Goal: Check status: Check status

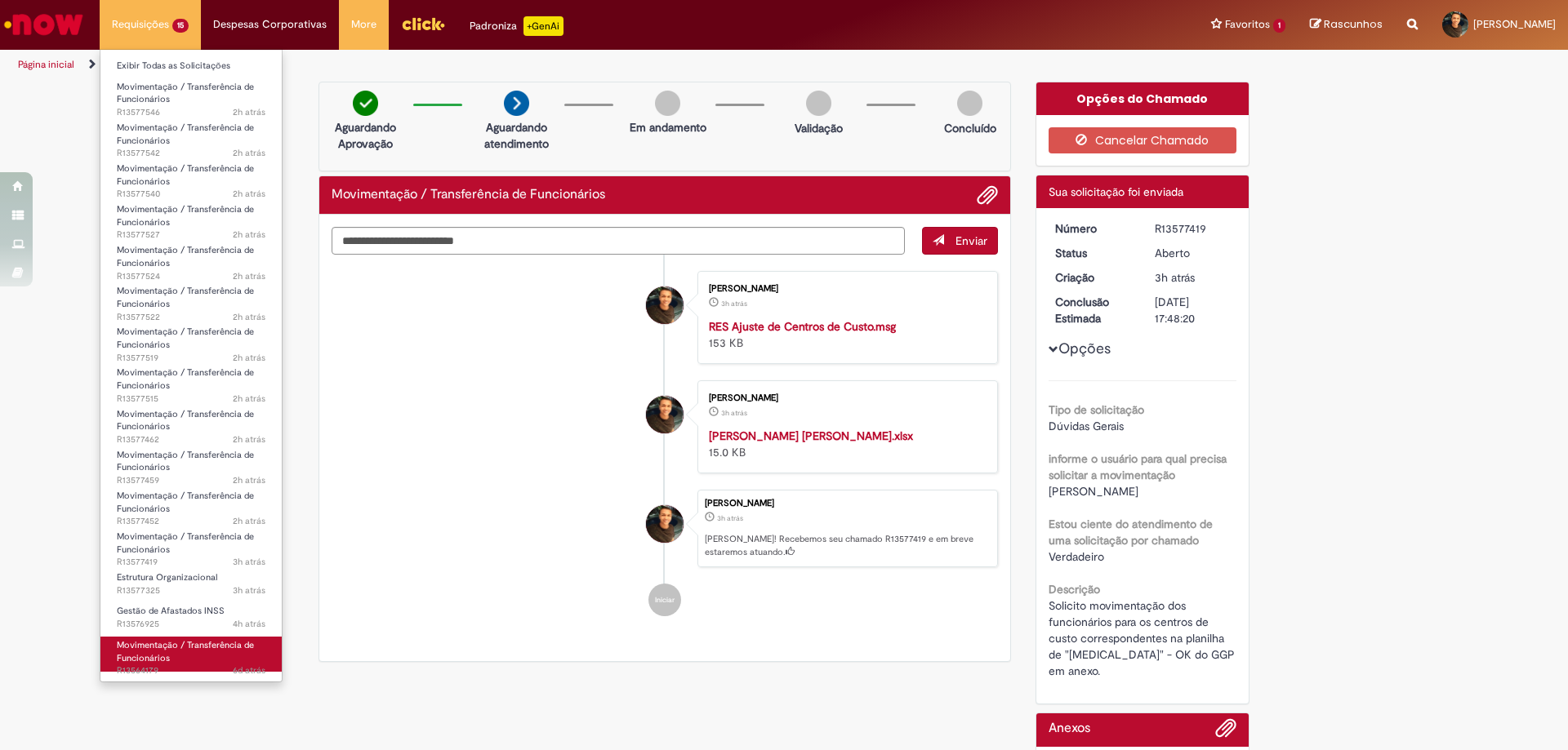
click at [167, 653] on span "Movimentação / Transferência de Funcionários" at bounding box center [185, 652] width 137 height 25
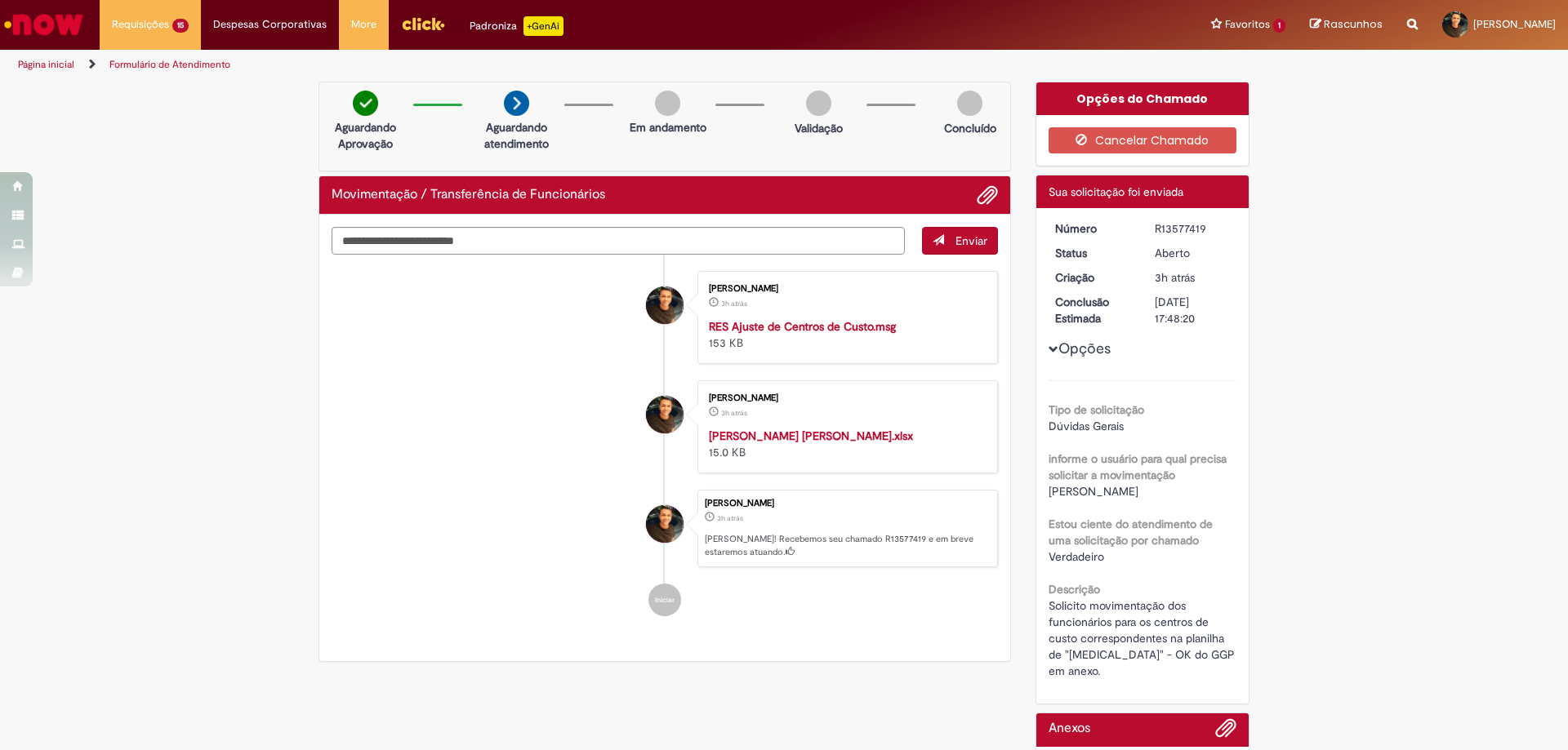
click at [495, 452] on li "[PERSON_NAME] 3h atrás 3 horas atrás [PERSON_NAME].xlsx 15.0 KB" at bounding box center [665, 426] width 666 height 93
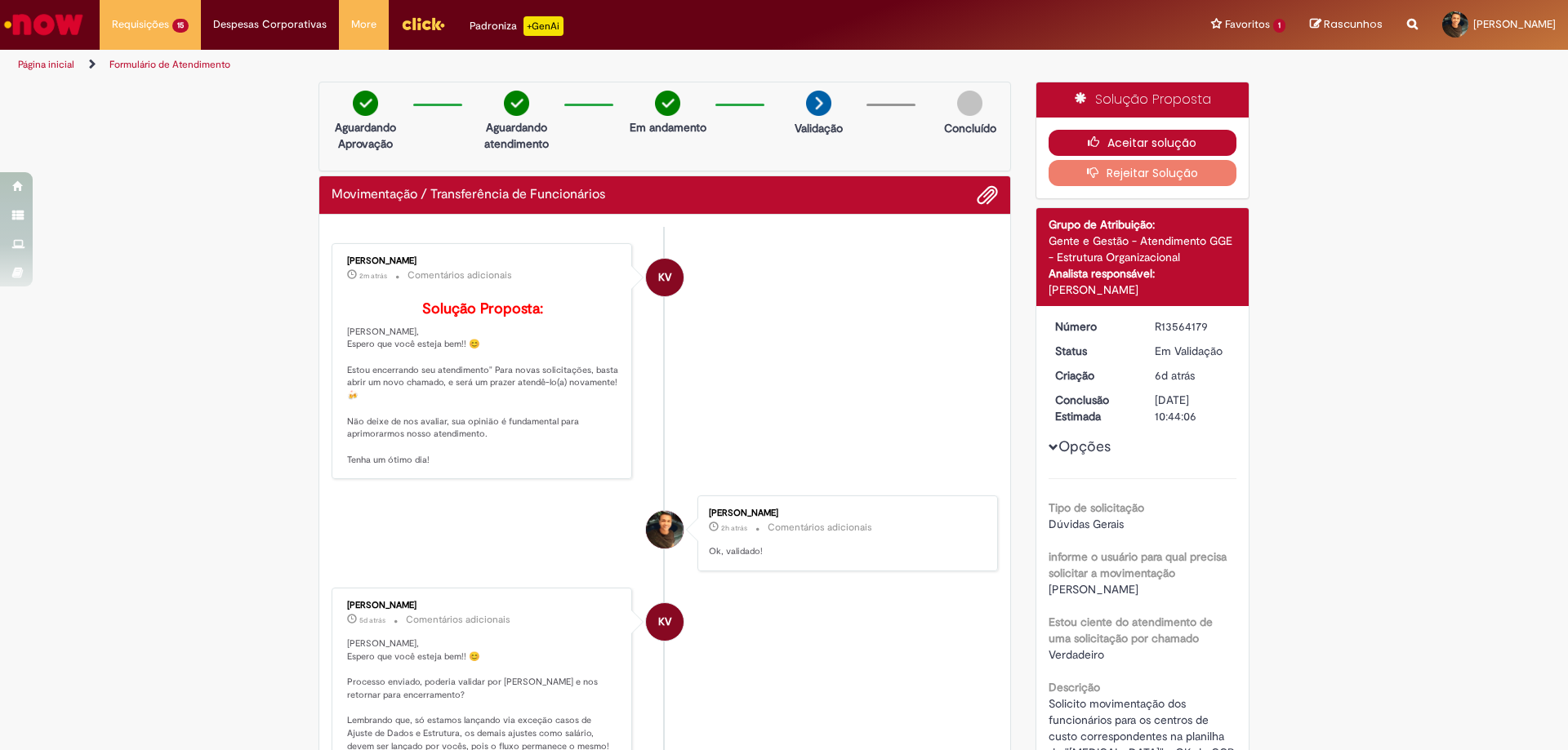
click at [1133, 140] on button "Aceitar solução" at bounding box center [1143, 142] width 188 height 26
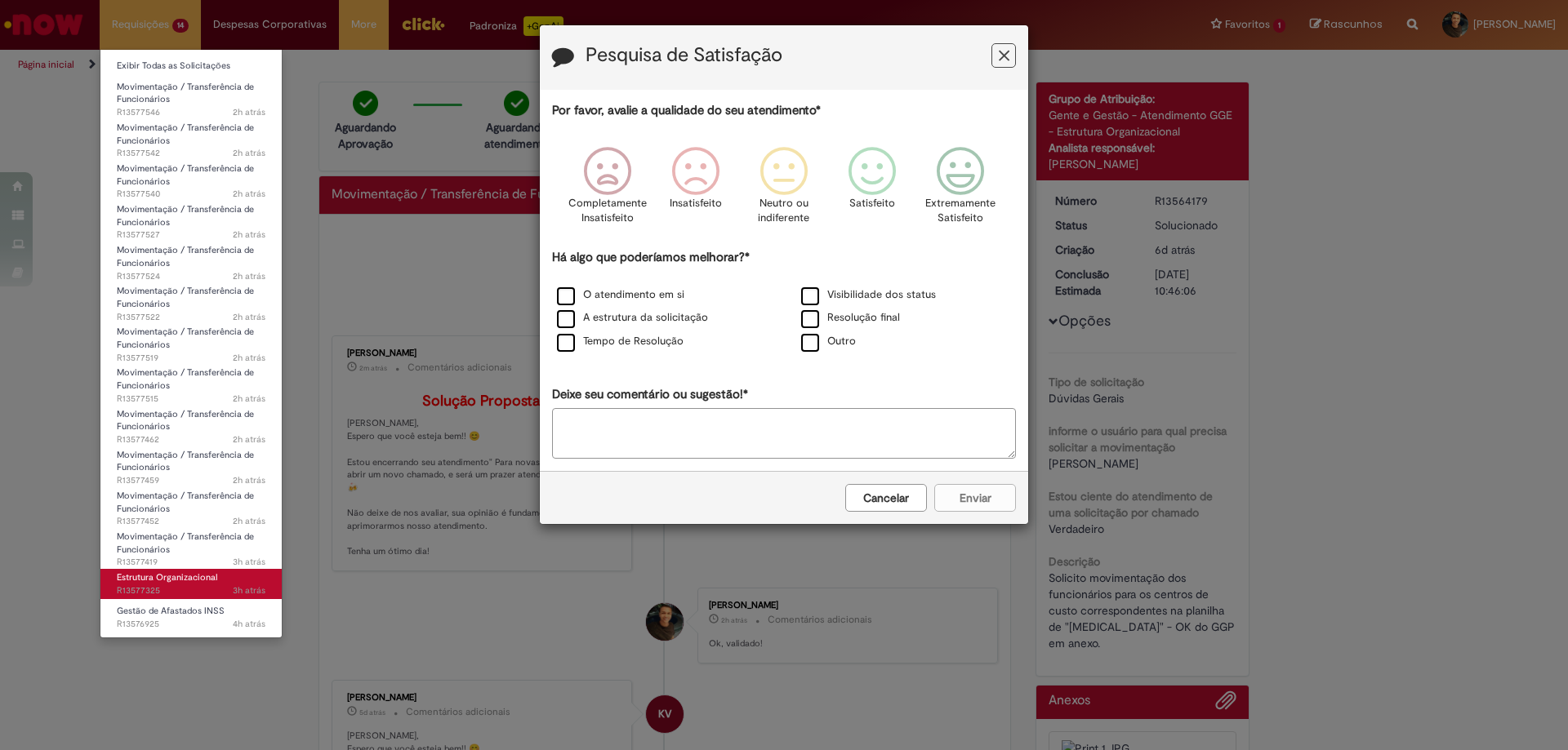
click at [176, 580] on span "Estrutura Organizacional" at bounding box center [167, 578] width 100 height 13
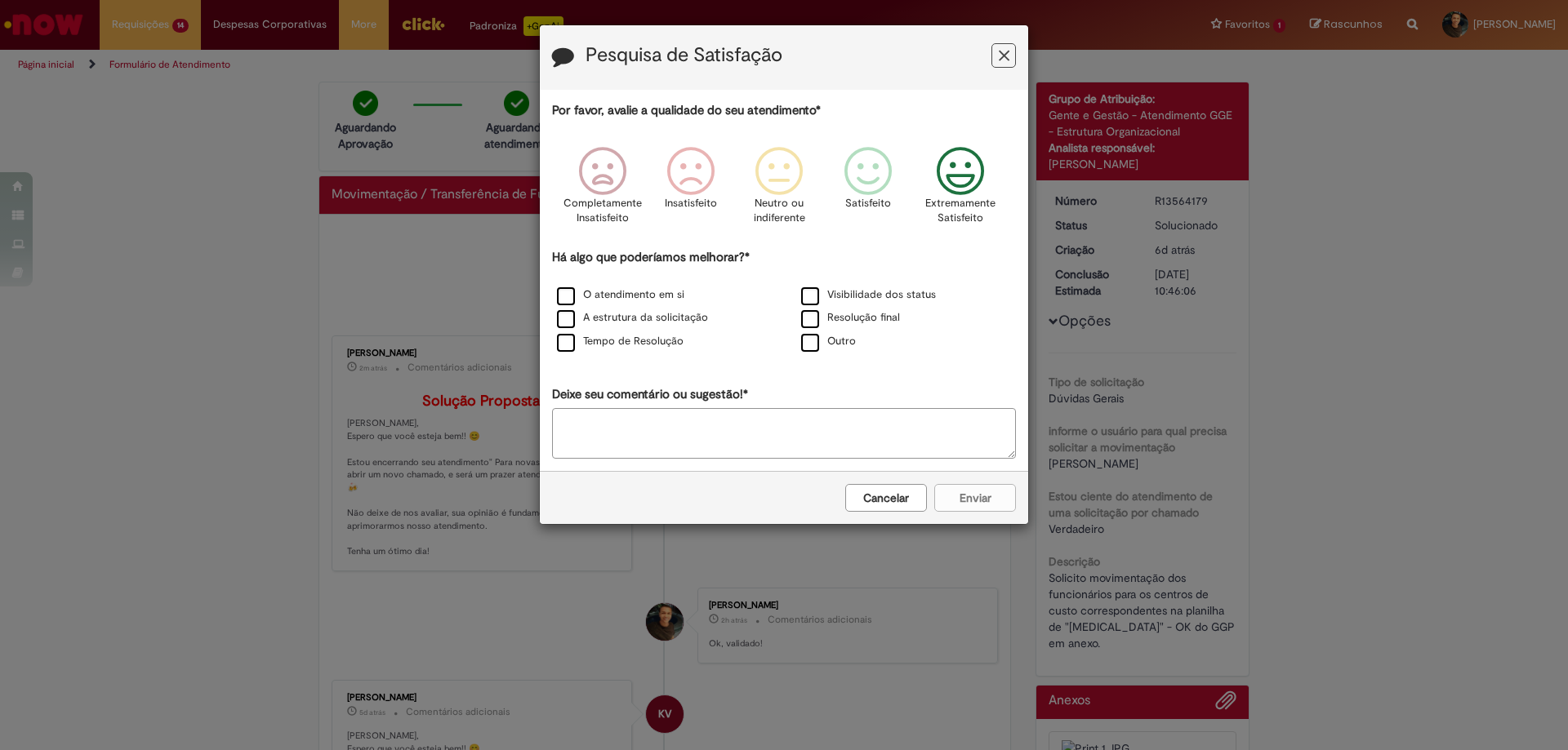
click at [972, 154] on icon "Feedback" at bounding box center [961, 172] width 61 height 49
click at [988, 514] on div "Cancelar Enviar" at bounding box center [784, 497] width 489 height 53
click at [989, 506] on div "Cancelar Enviar" at bounding box center [784, 497] width 489 height 53
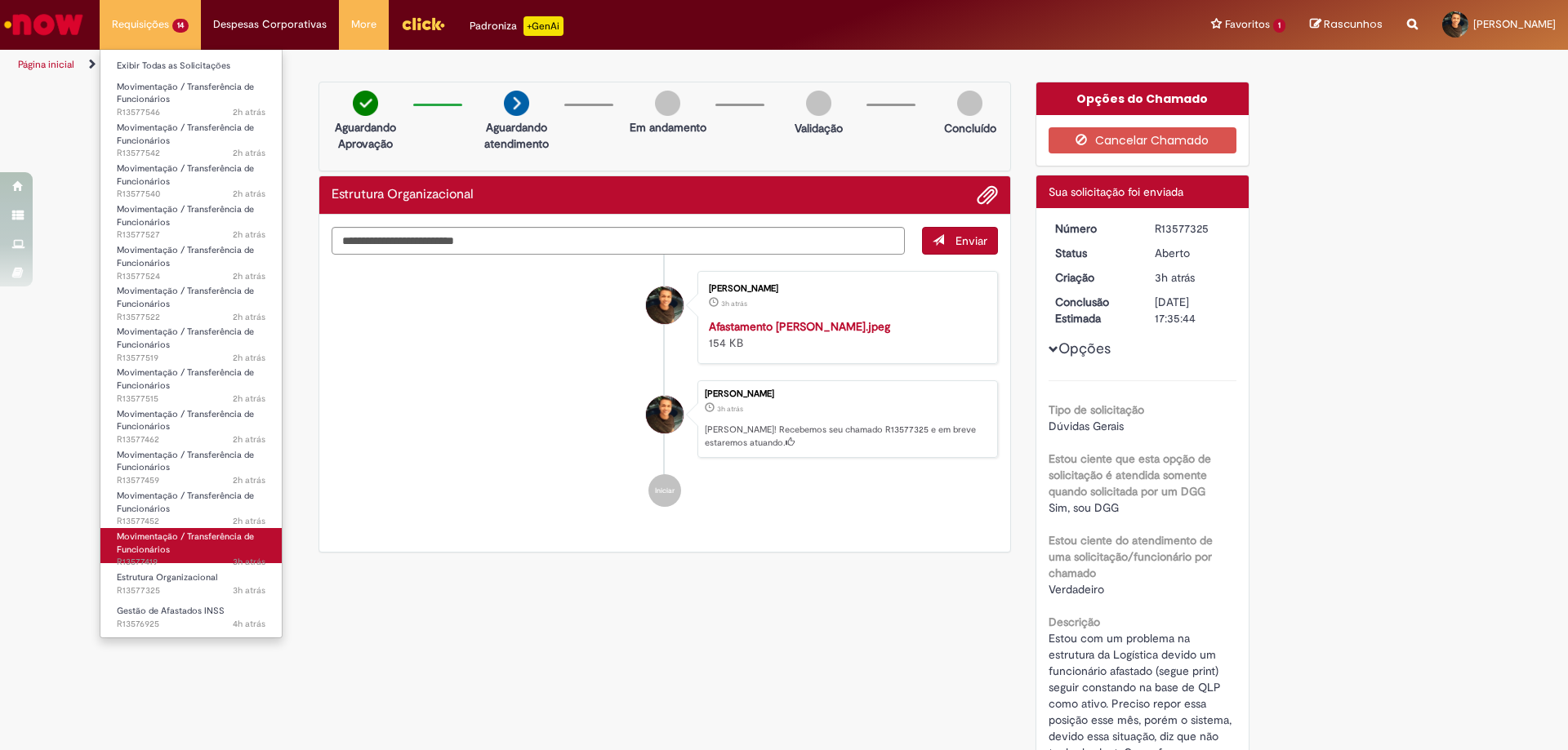
click at [188, 545] on link "Movimentação / Transferência de Funcionários 3h atrás 3 horas atrás R13577419" at bounding box center [191, 546] width 182 height 35
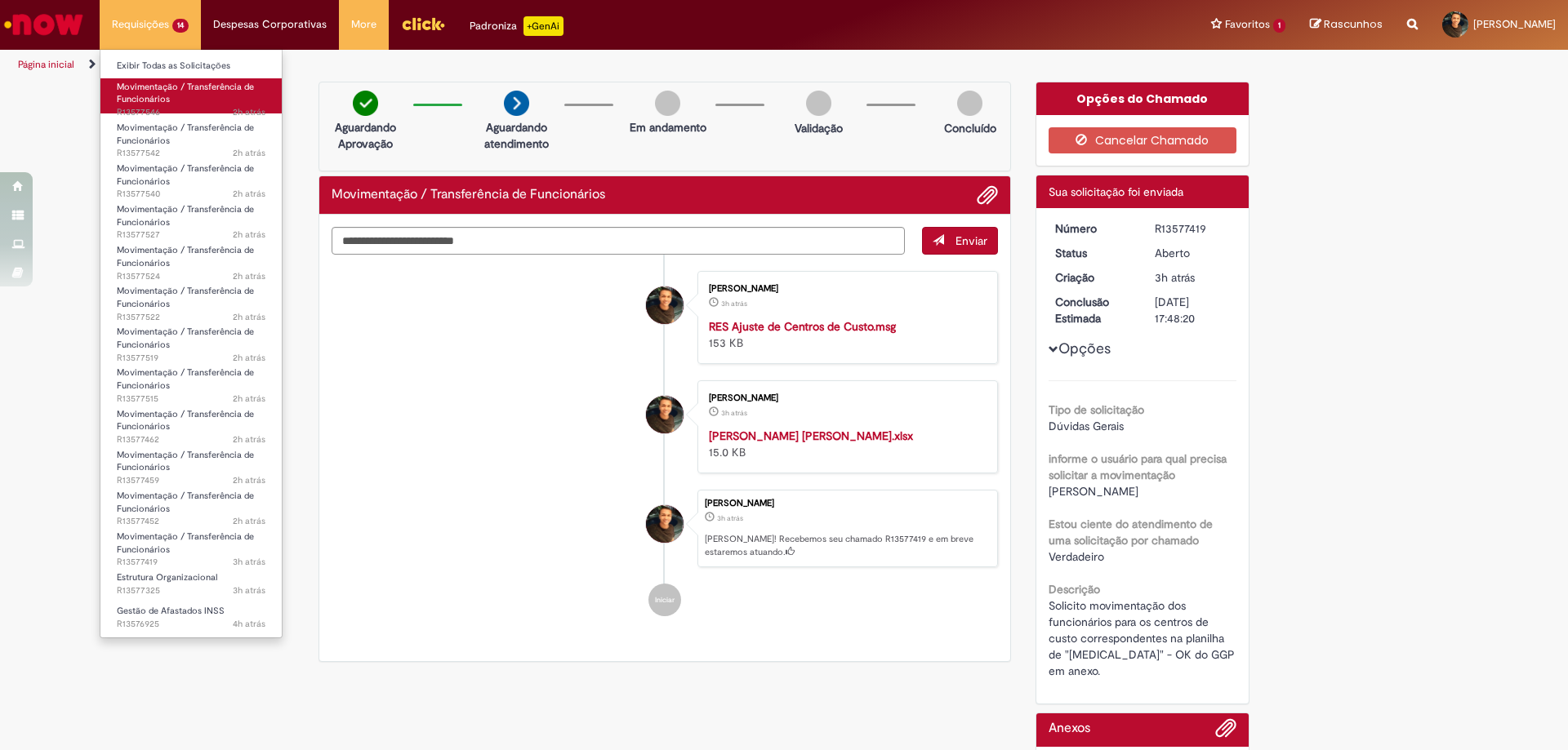
click at [138, 98] on span "Movimentação / Transferência de Funcionários" at bounding box center [185, 93] width 137 height 25
